Goal: Task Accomplishment & Management: Complete application form

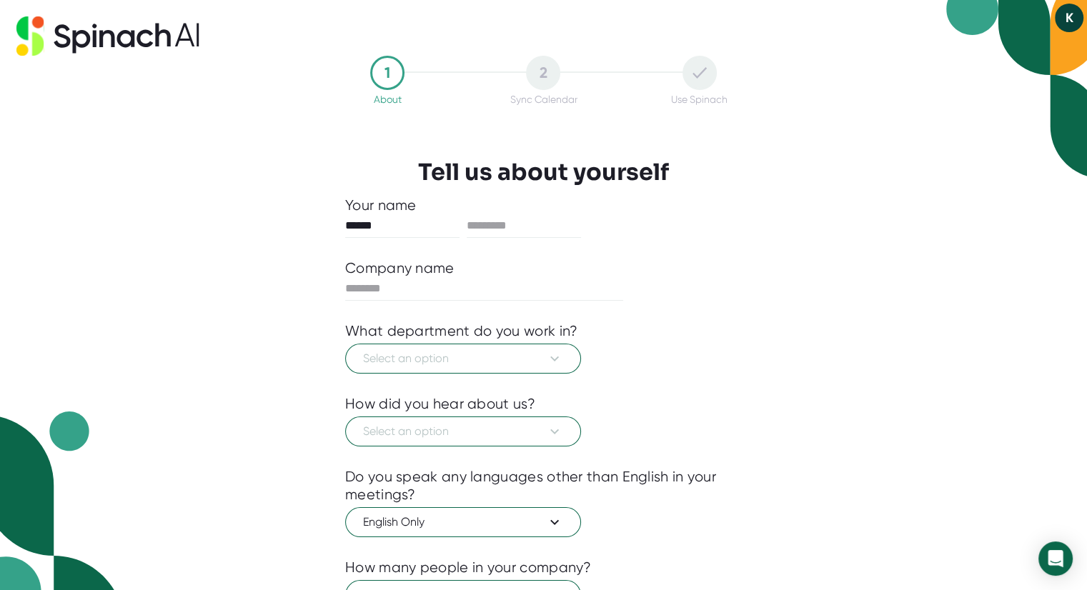
click at [1063, 20] on button "K" at bounding box center [1069, 18] width 29 height 29
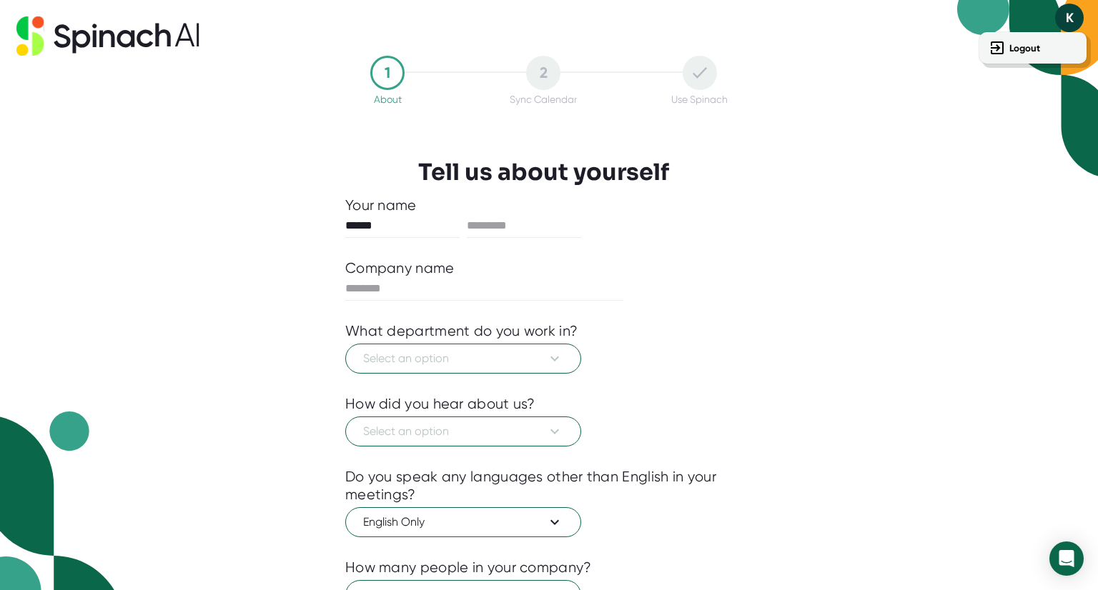
click at [132, 52] on div at bounding box center [549, 295] width 1098 height 590
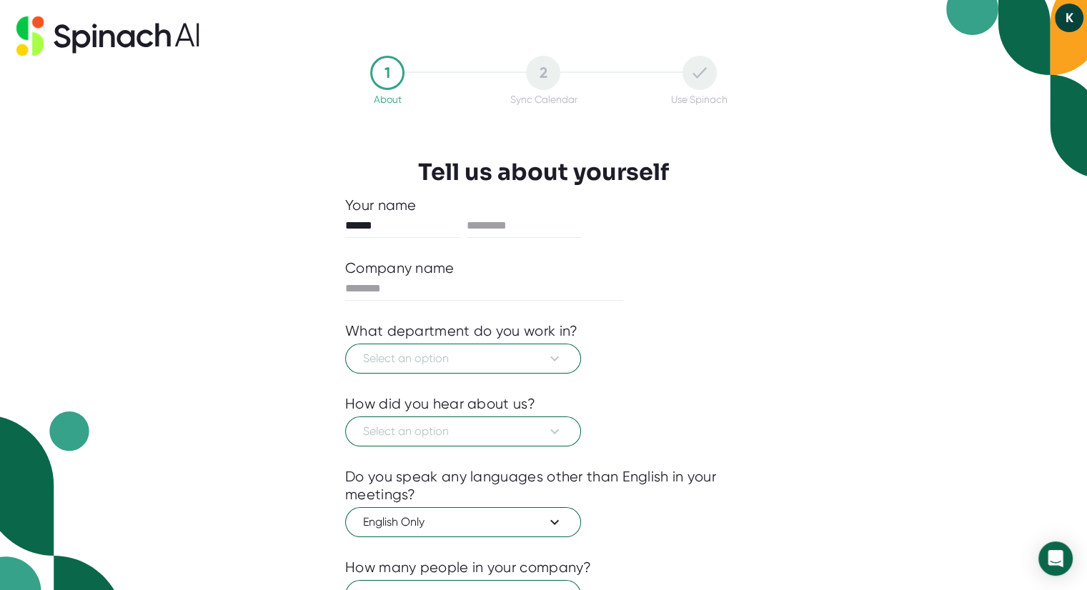
click at [138, 39] on icon at bounding box center [131, 36] width 78 height 24
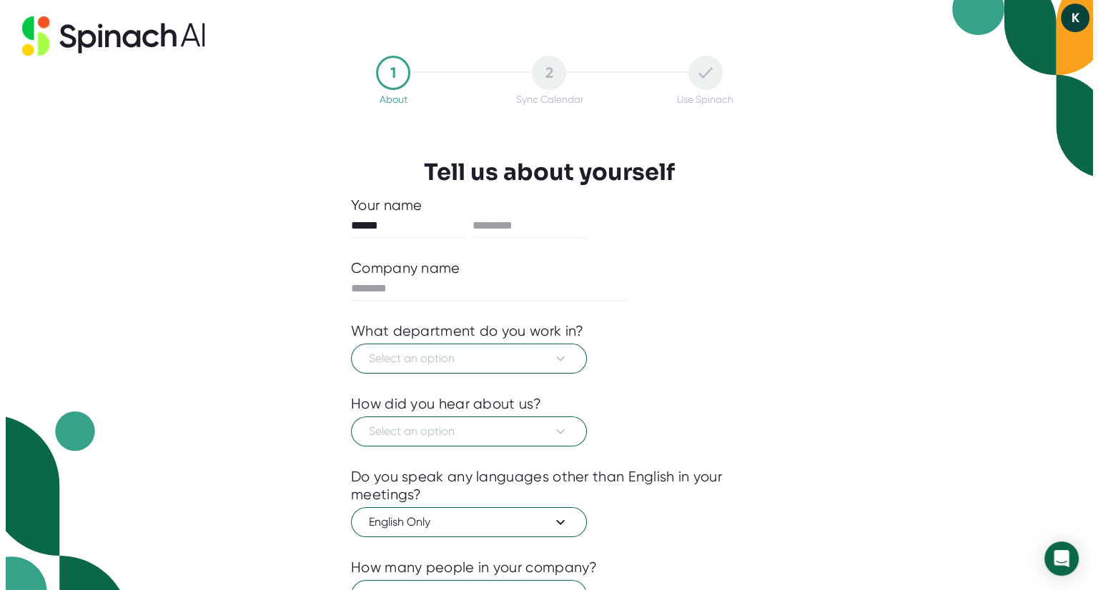
scroll to position [118, 0]
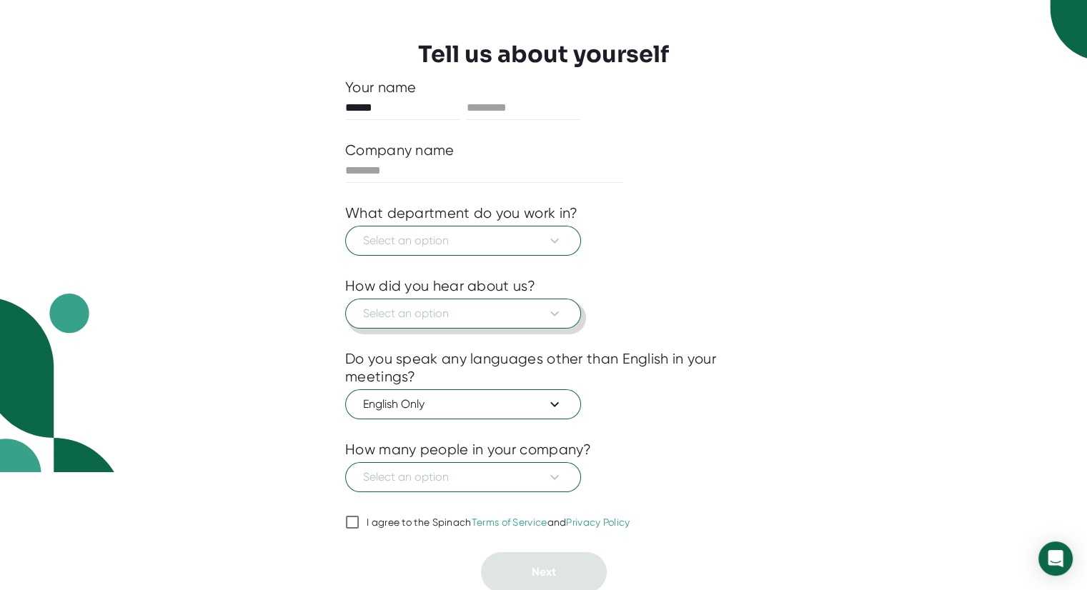
click at [506, 312] on span "Select an option" at bounding box center [463, 313] width 200 height 17
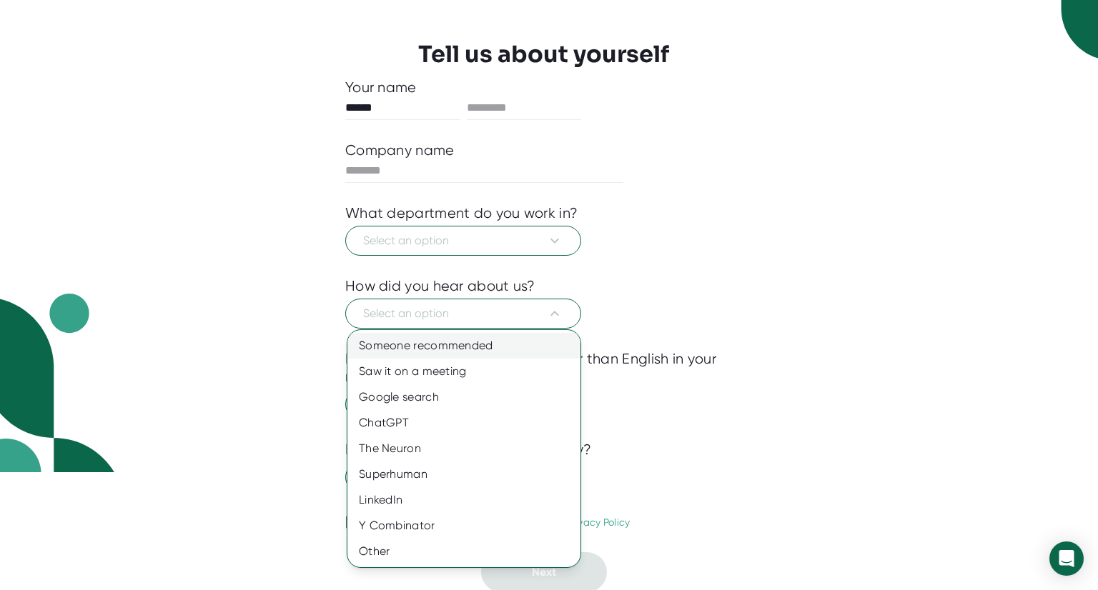
click at [496, 343] on div "Someone recommended" at bounding box center [463, 346] width 233 height 26
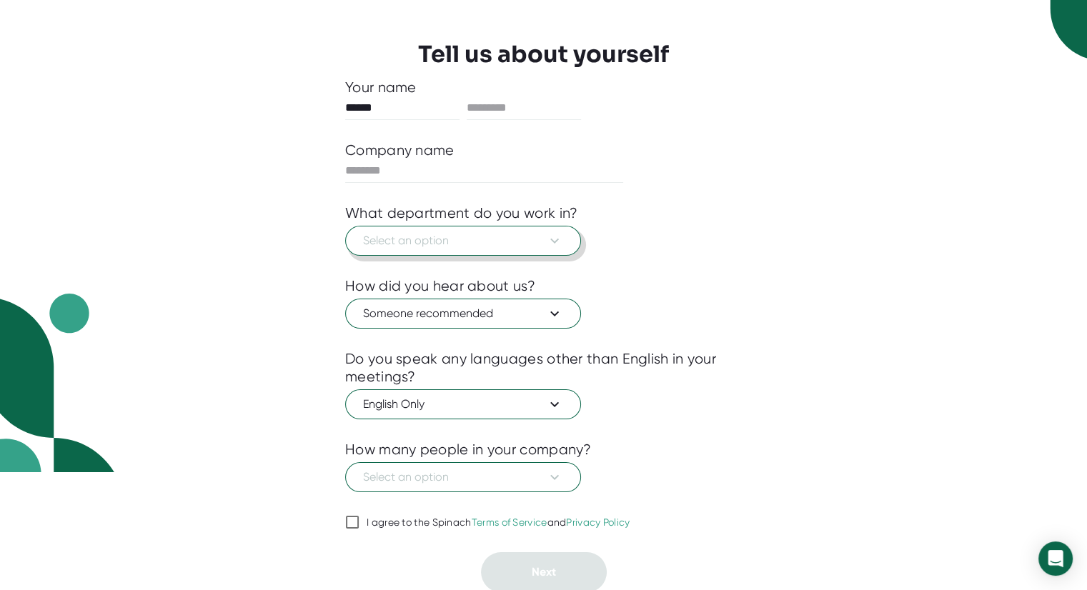
click at [547, 229] on button "Select an option" at bounding box center [463, 241] width 236 height 30
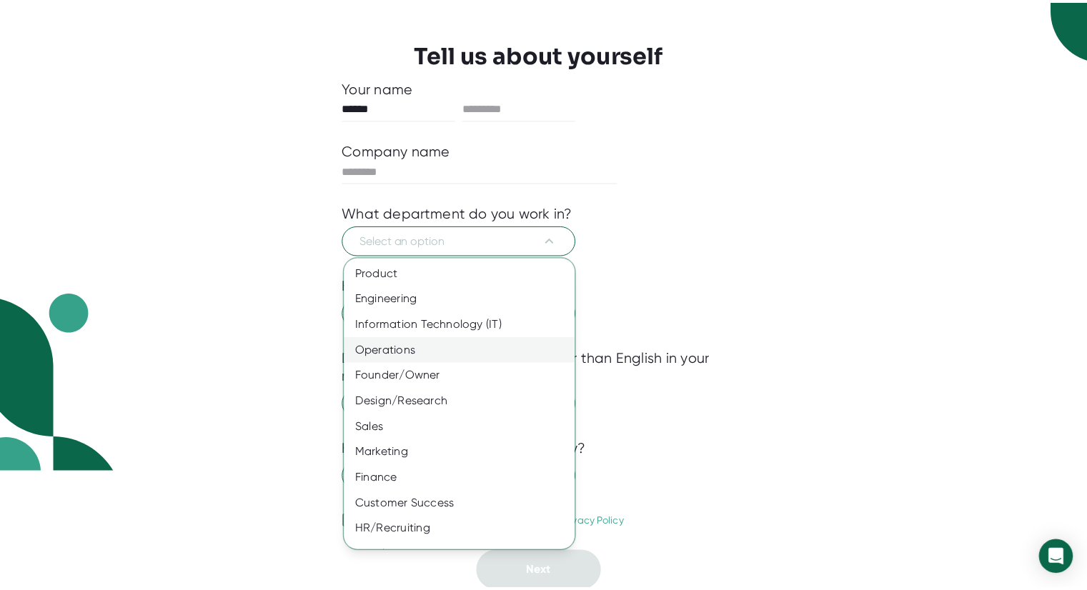
scroll to position [46, 0]
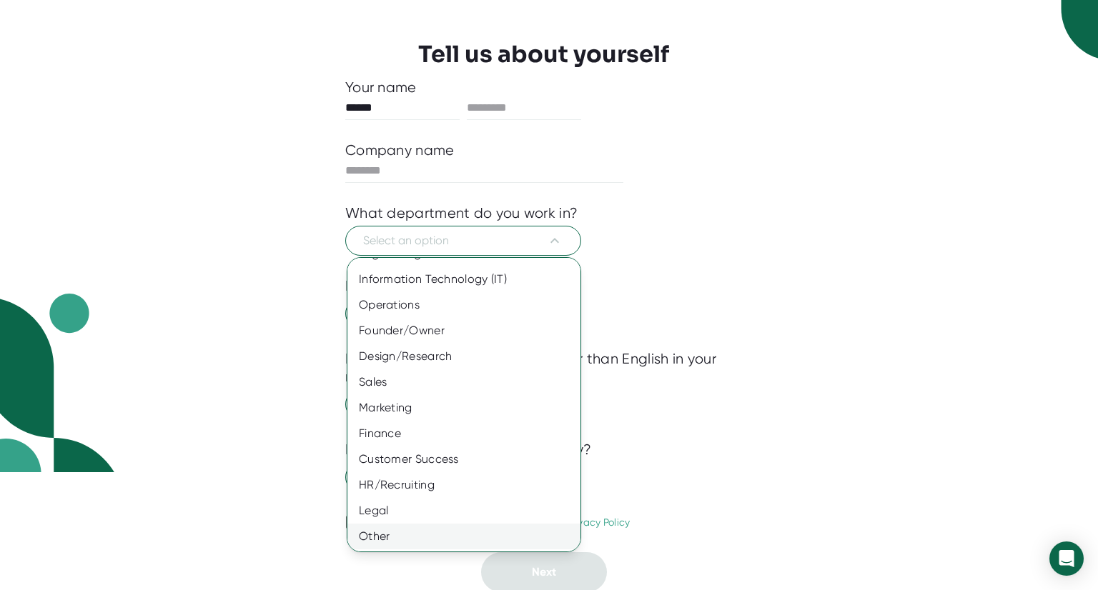
click at [454, 543] on div "Other" at bounding box center [469, 537] width 244 height 26
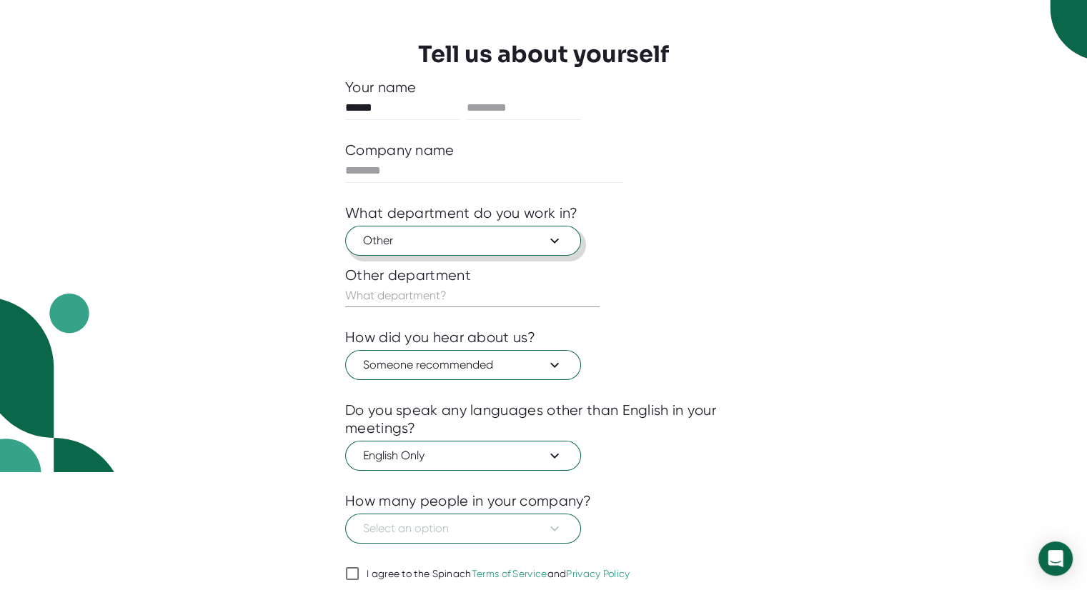
scroll to position [169, 0]
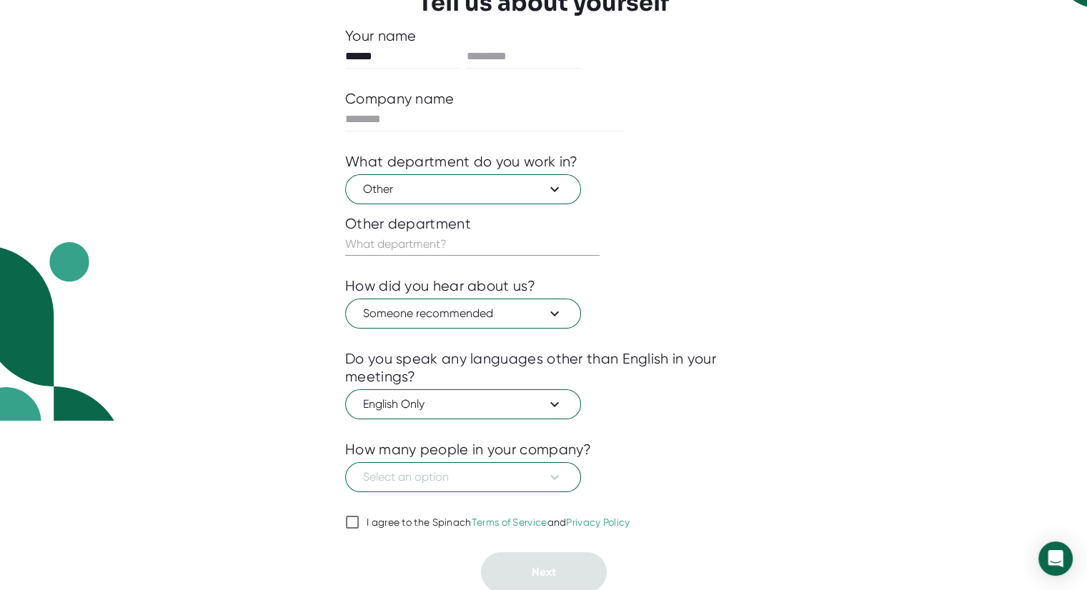
click at [457, 247] on input "text" at bounding box center [472, 244] width 254 height 23
type input "Computer science"
click at [484, 495] on div at bounding box center [543, 502] width 397 height 21
click at [494, 479] on span "Select an option" at bounding box center [463, 477] width 200 height 17
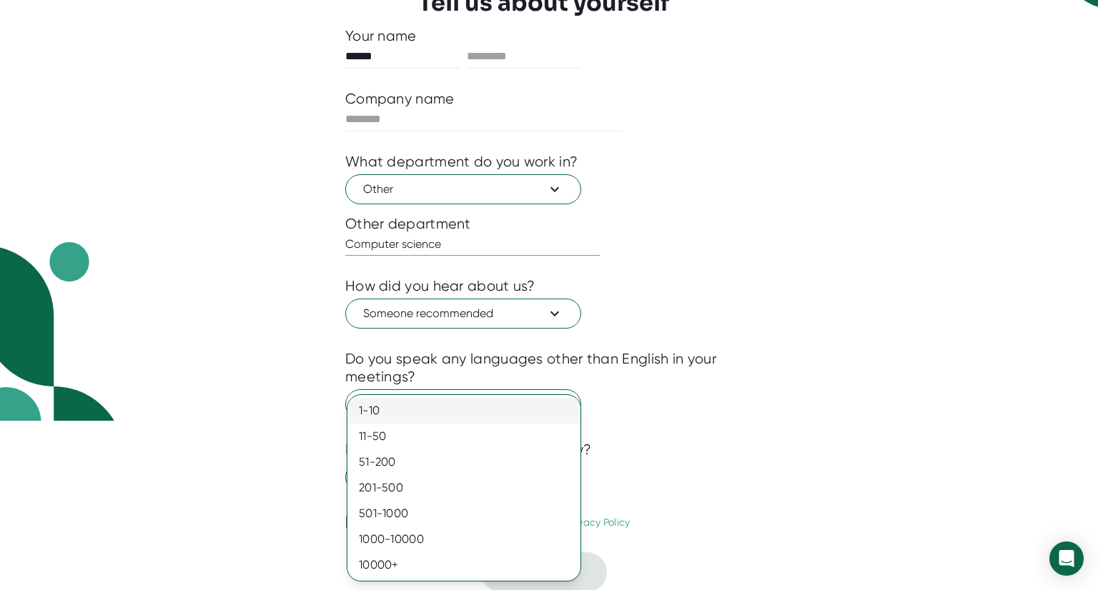
click at [471, 412] on div "1-10" at bounding box center [463, 411] width 233 height 26
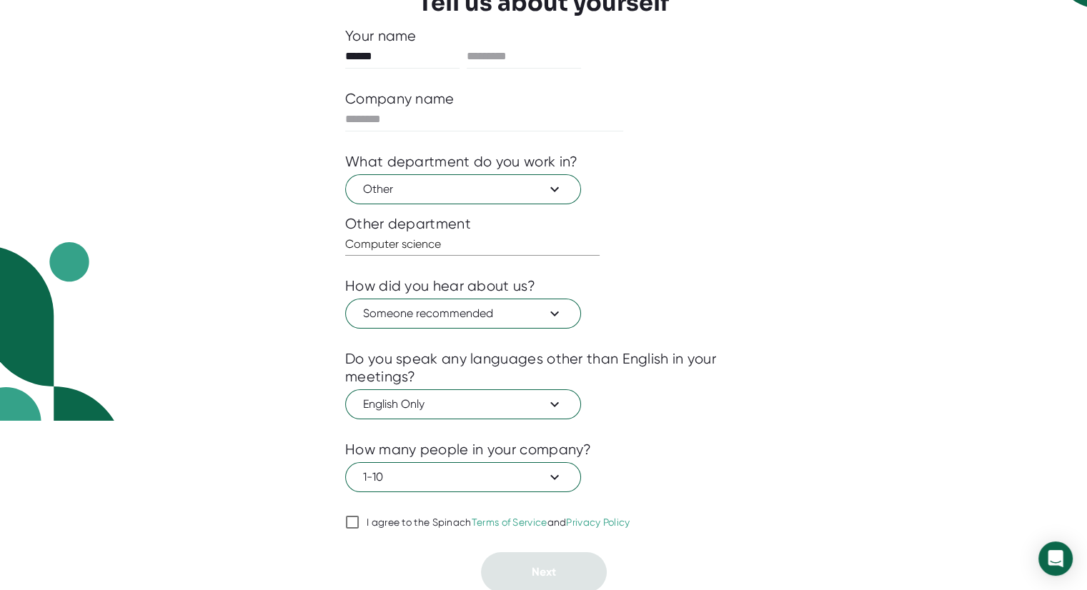
click at [349, 509] on div at bounding box center [543, 502] width 397 height 21
click at [351, 514] on input "I agree to the Spinach Terms of Service and Privacy Policy" at bounding box center [352, 522] width 14 height 17
checkbox input "true"
click at [412, 112] on input "text" at bounding box center [484, 119] width 278 height 23
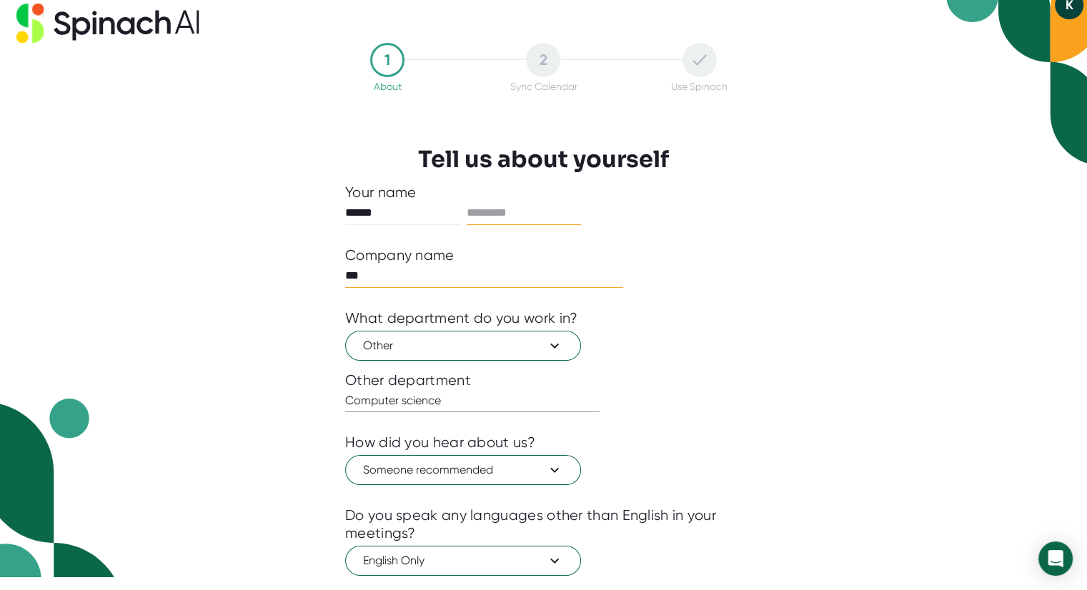
scroll to position [0, 0]
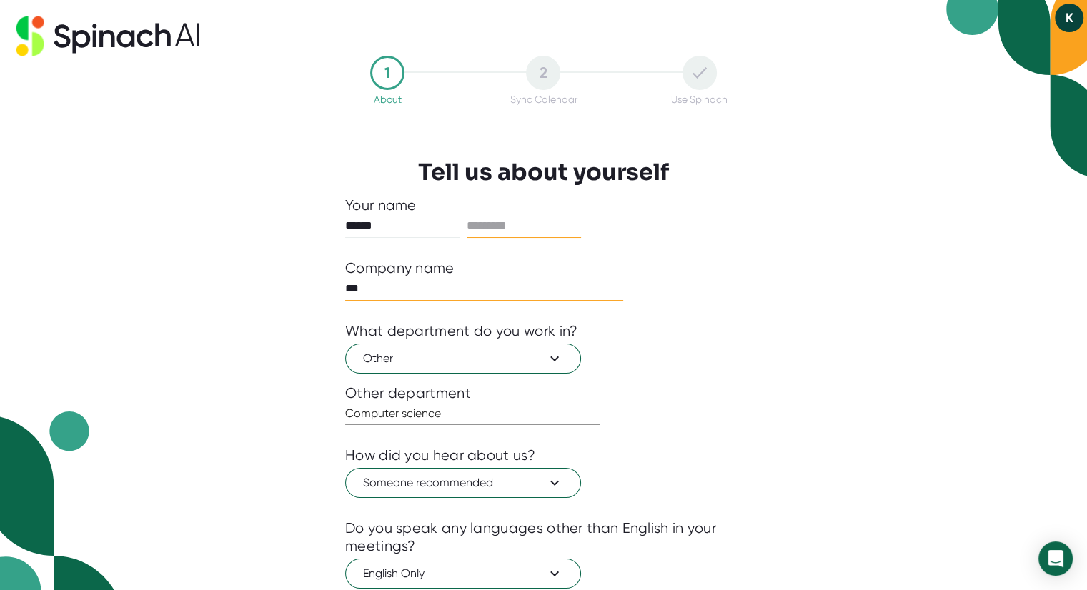
type input "***"
click at [534, 222] on input "text" at bounding box center [524, 225] width 114 height 23
type input "**********"
click at [439, 214] on input "******" at bounding box center [402, 225] width 114 height 23
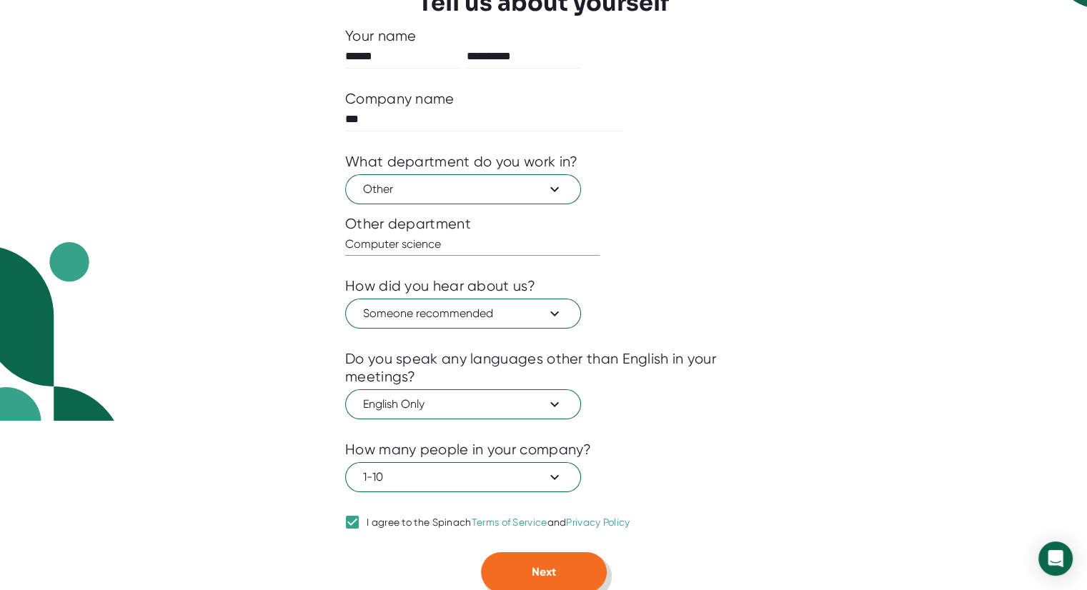
click at [574, 587] on button "Next" at bounding box center [544, 572] width 126 height 40
